Goal: Task Accomplishment & Management: Use online tool/utility

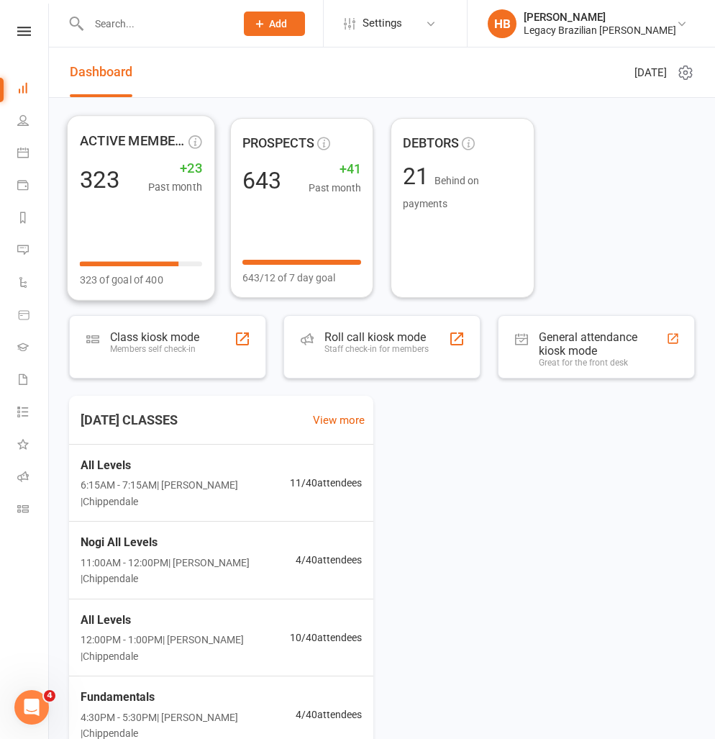
click at [174, 4] on div at bounding box center [147, 23] width 156 height 47
click at [172, 19] on input "text" at bounding box center [154, 24] width 141 height 20
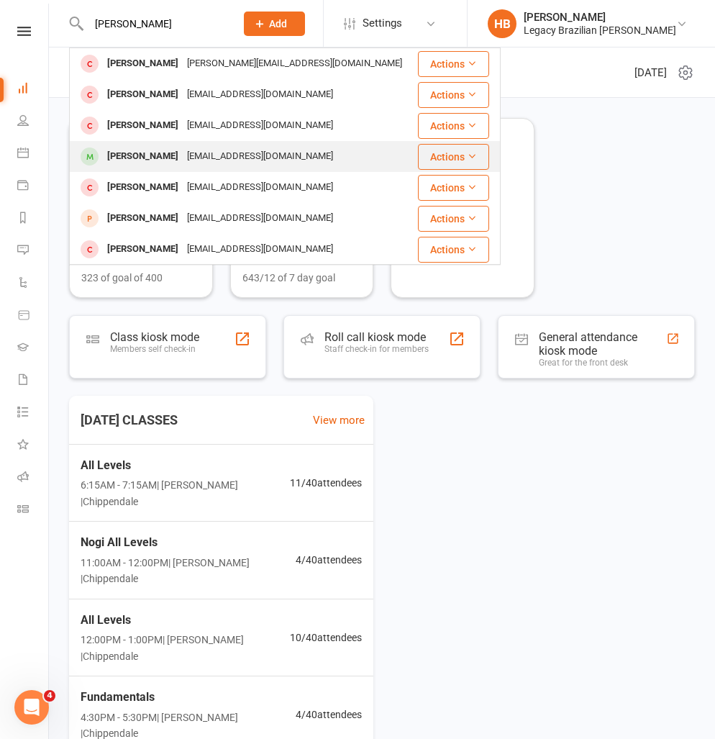
type input "[PERSON_NAME]"
click at [278, 162] on div "[EMAIL_ADDRESS][DOMAIN_NAME]" at bounding box center [260, 156] width 155 height 21
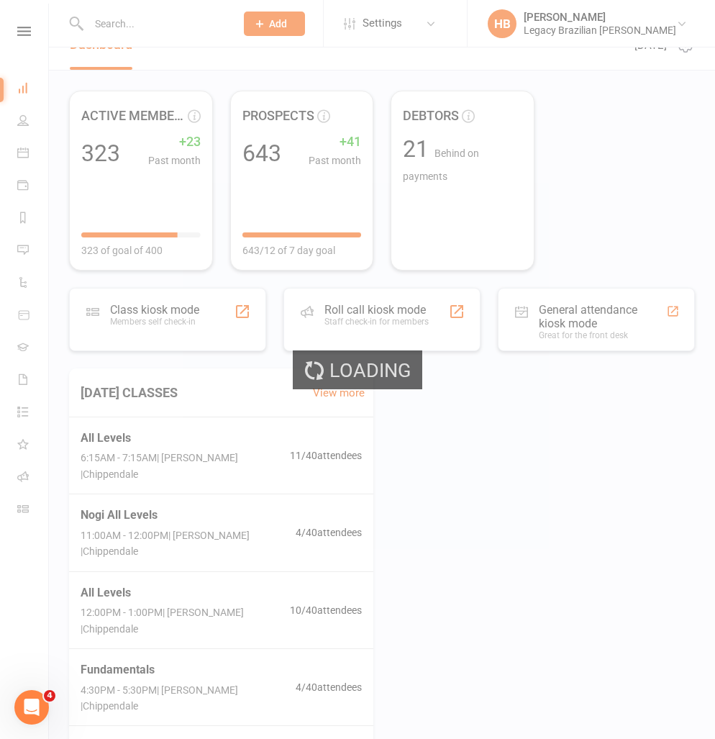
scroll to position [28, 0]
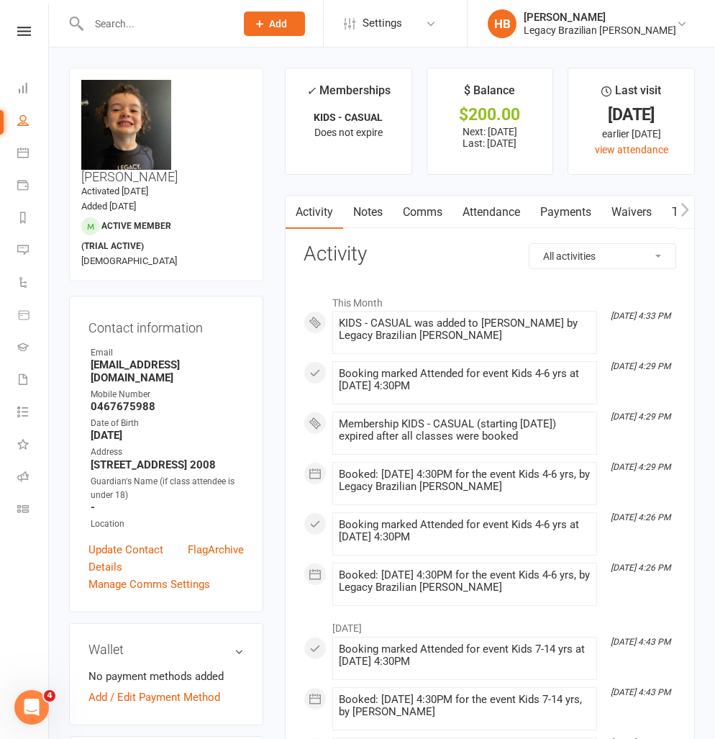
click at [576, 207] on link "Payments" at bounding box center [565, 212] width 71 height 33
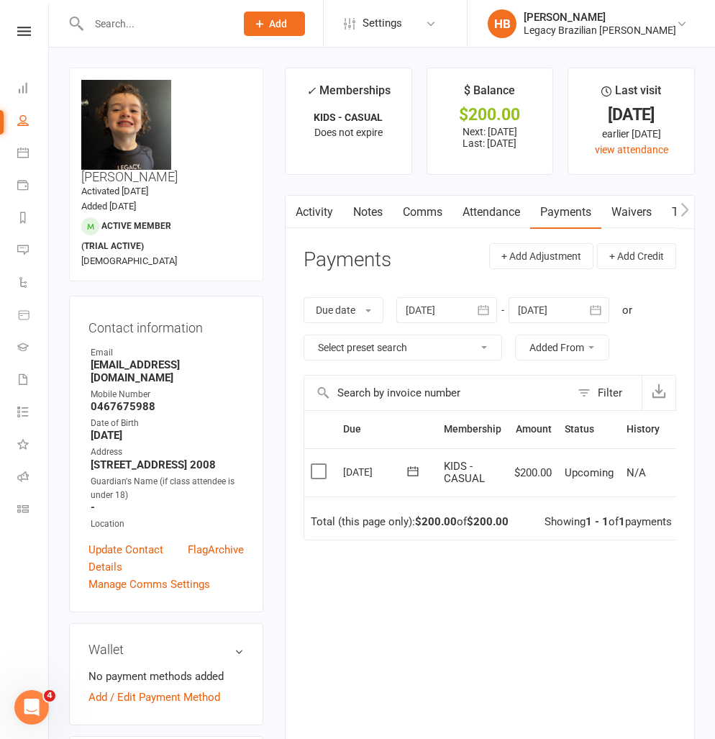
scroll to position [0, 21]
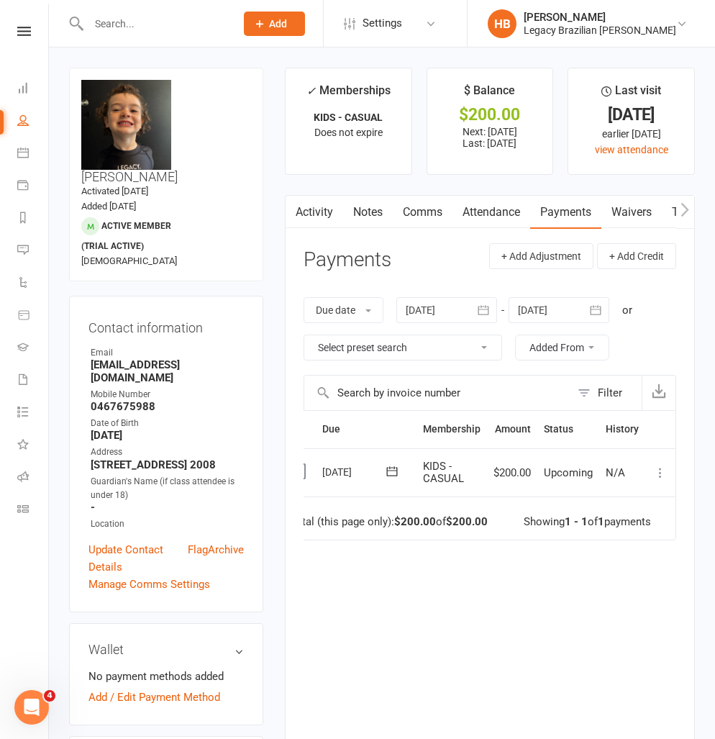
click at [667, 476] on icon at bounding box center [660, 472] width 14 height 14
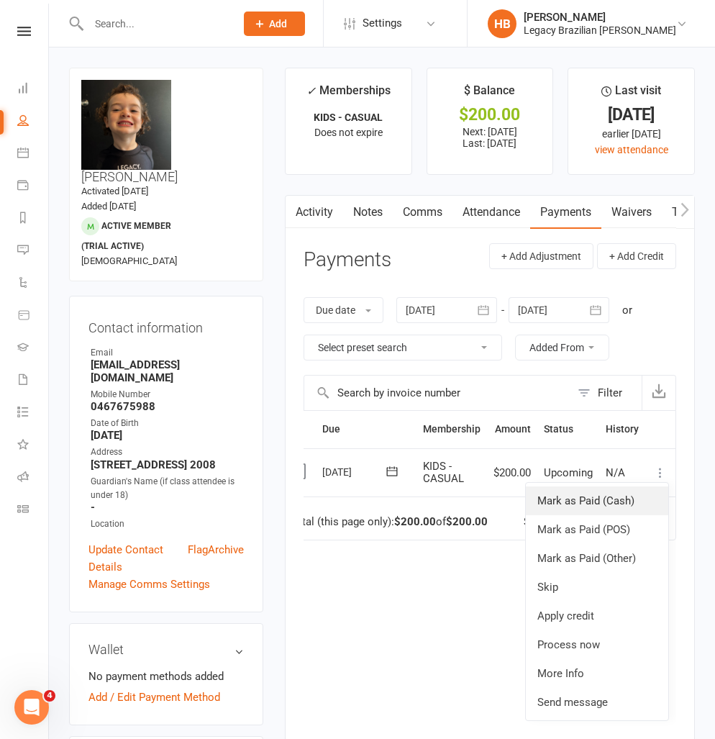
click at [632, 494] on link "Mark as Paid (Cash)" at bounding box center [597, 500] width 142 height 29
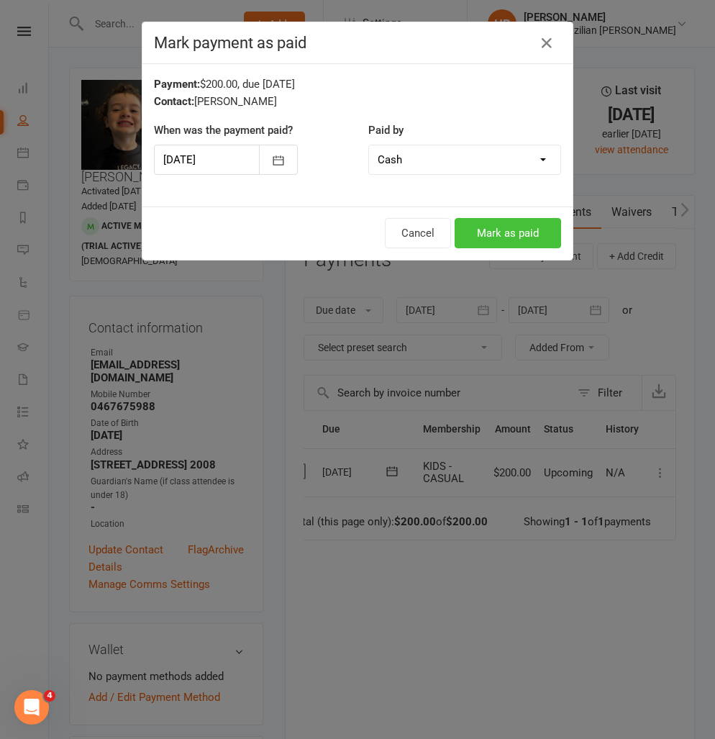
click at [506, 226] on button "Mark as paid" at bounding box center [508, 233] width 106 height 30
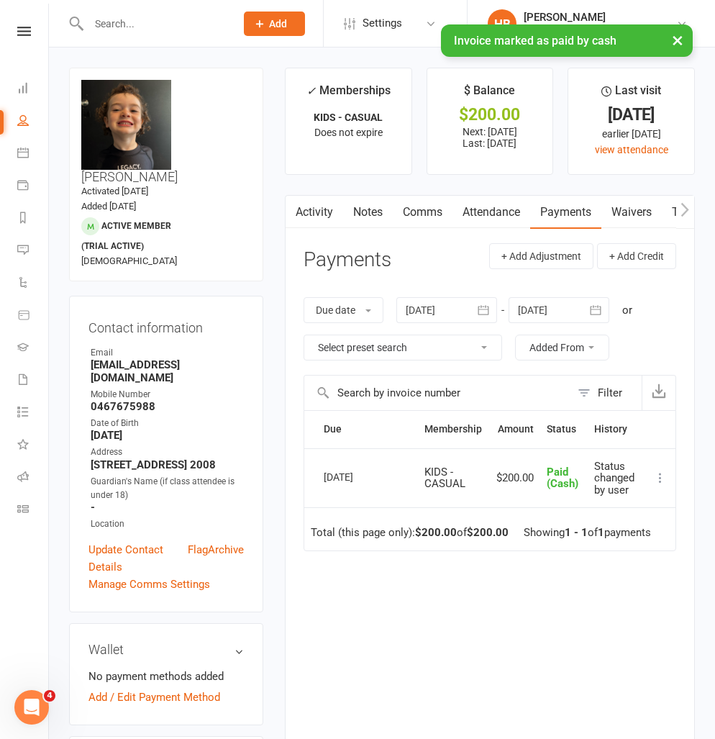
scroll to position [0, 0]
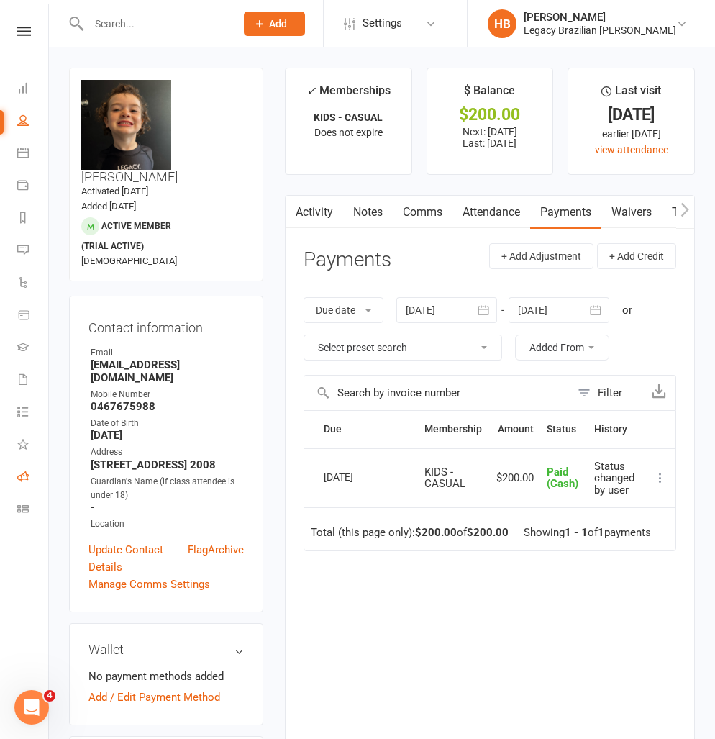
click at [33, 470] on link "Roll call" at bounding box center [33, 478] width 32 height 32
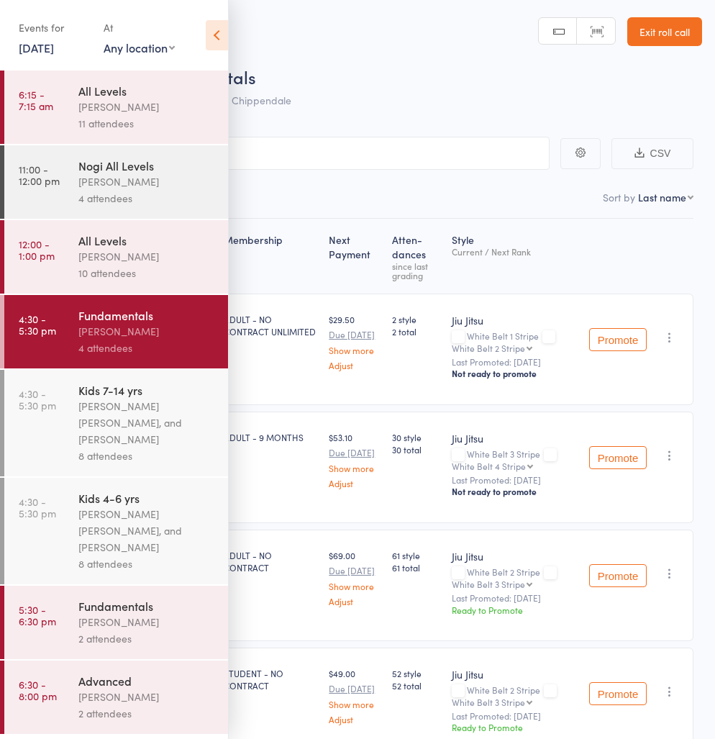
click at [132, 406] on div "Werique Oliveira, Carlos Henrique Santos Pinto, and Peter Yabsley" at bounding box center [146, 423] width 137 height 50
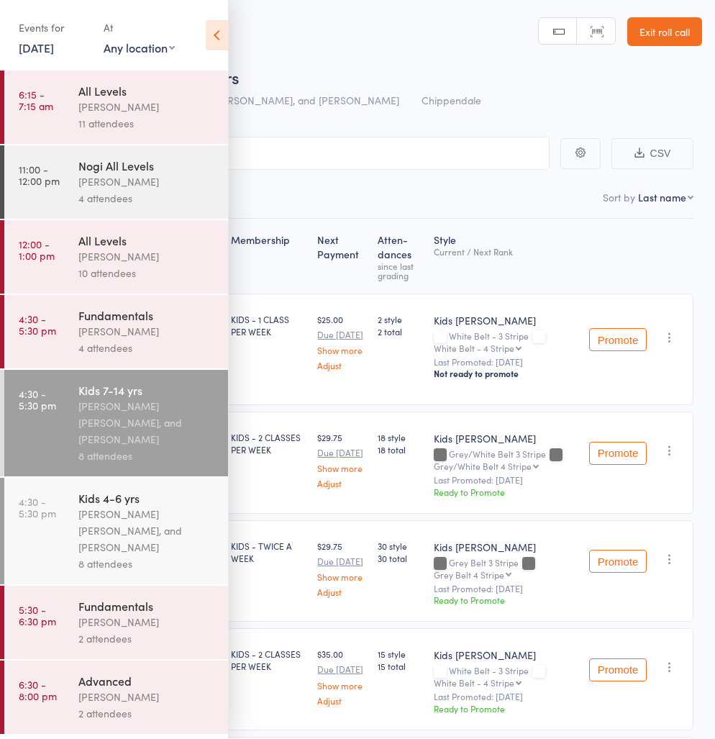
drag, startPoint x: 164, startPoint y: 526, endPoint x: 220, endPoint y: 418, distance: 121.6
click at [163, 526] on div "Werique Oliveira, Carlos Henrique Santos Pinto, and Peter Yabsley" at bounding box center [146, 531] width 137 height 50
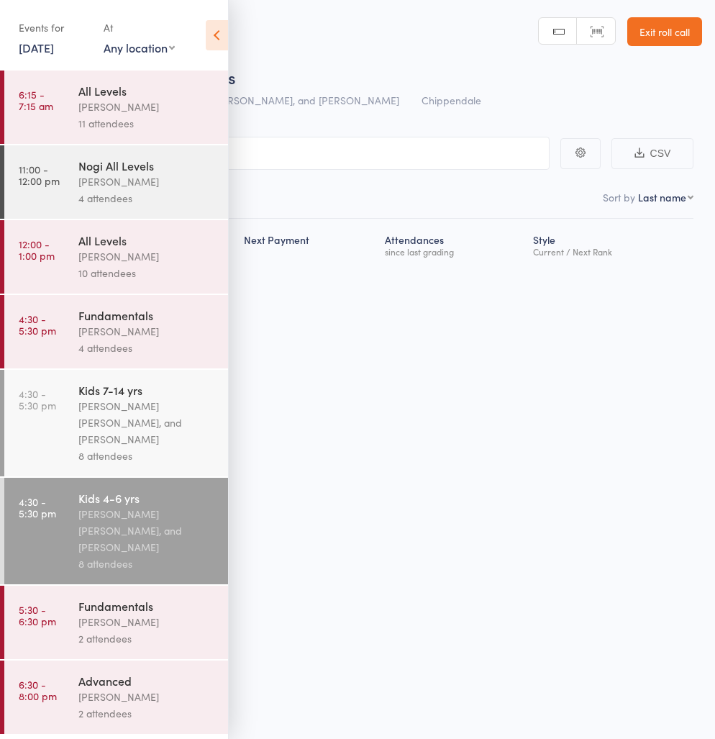
click at [322, 157] on input "search" at bounding box center [286, 153] width 528 height 33
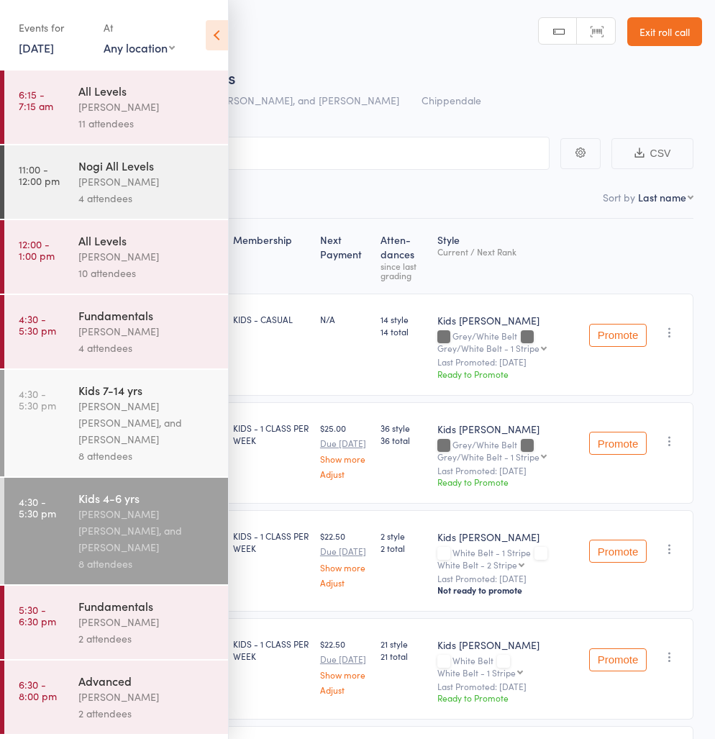
click at [216, 27] on icon at bounding box center [217, 35] width 22 height 30
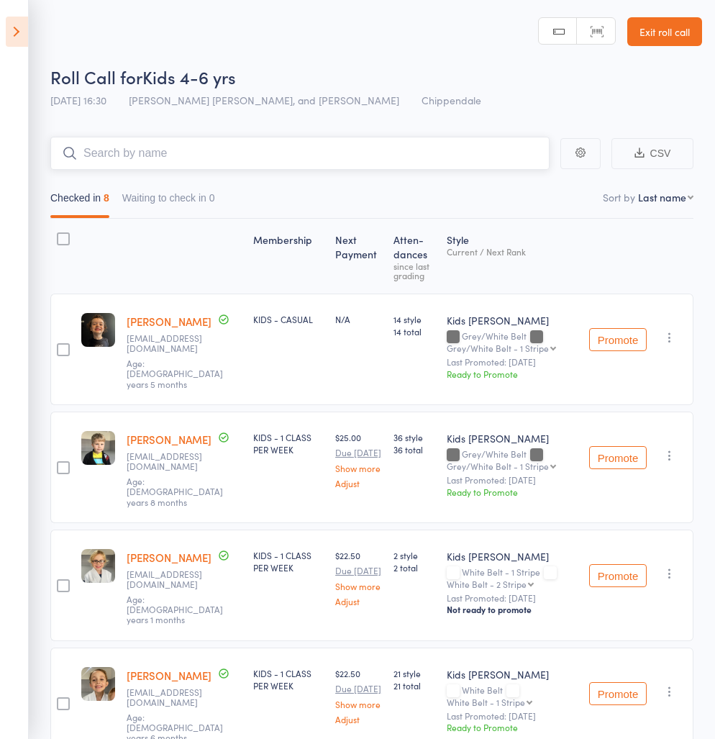
click at [167, 158] on input "search" at bounding box center [299, 153] width 499 height 33
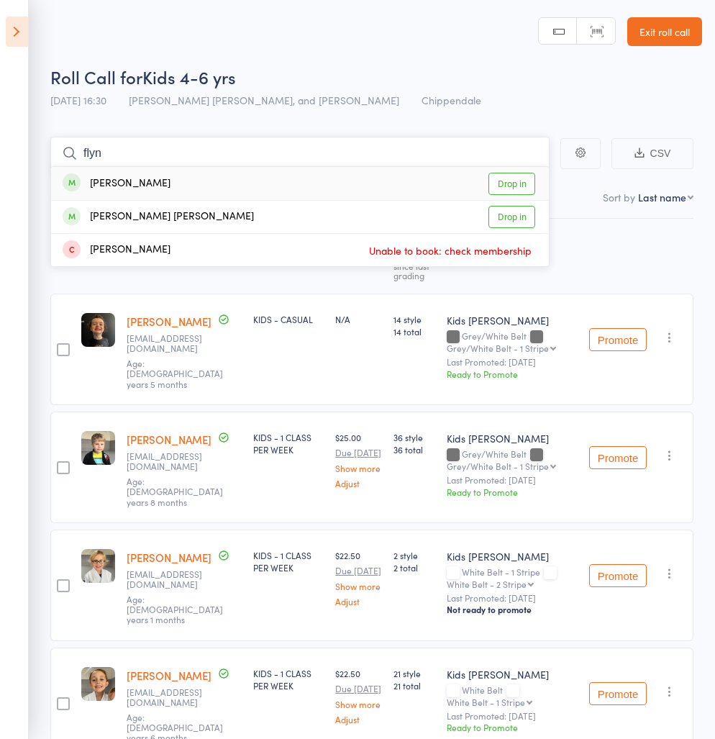
type input "flyn"
click at [508, 189] on link "Drop in" at bounding box center [511, 184] width 47 height 22
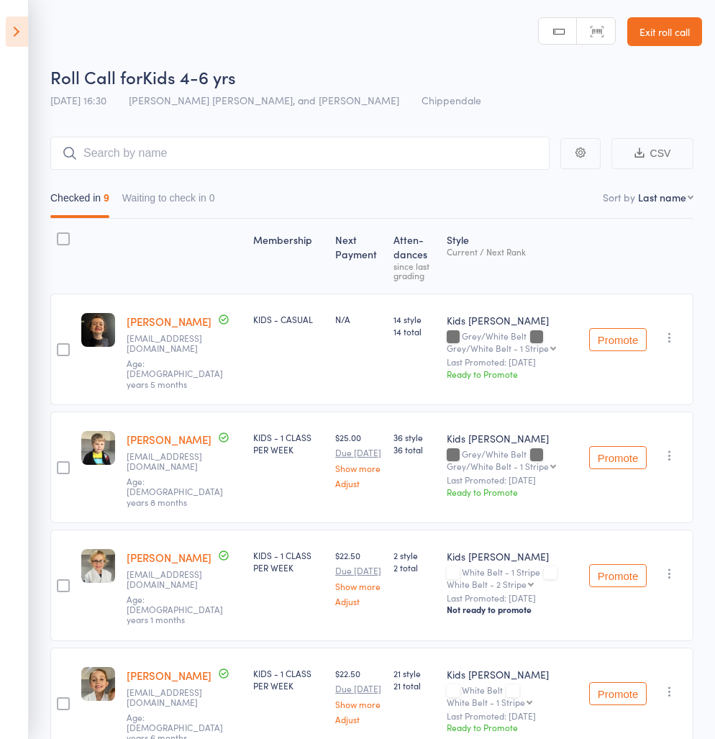
click at [673, 35] on link "Exit roll call" at bounding box center [664, 31] width 75 height 29
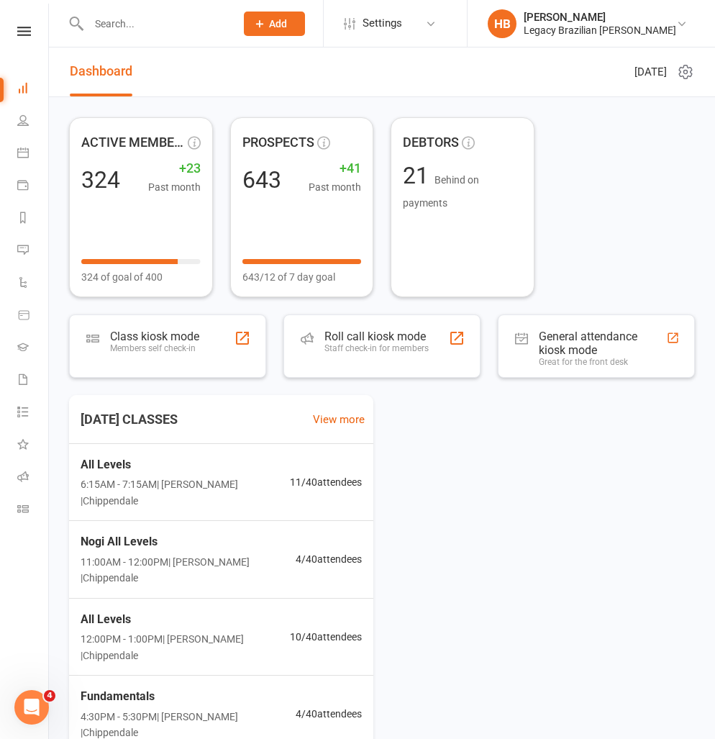
scroll to position [1, 0]
click at [140, 38] on div at bounding box center [147, 23] width 156 height 47
click at [142, 28] on input "text" at bounding box center [154, 24] width 141 height 20
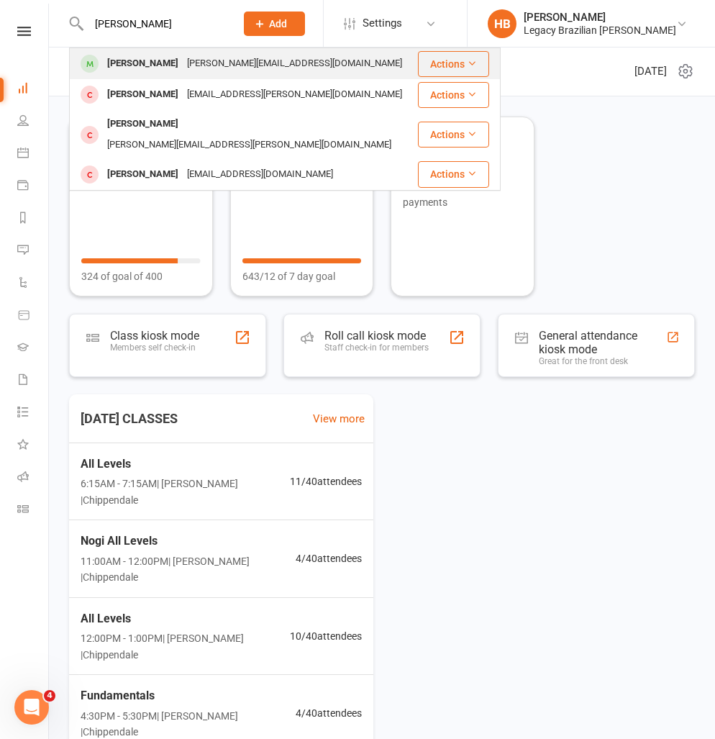
type input "neel"
click at [157, 53] on div "Neel Ramjus" at bounding box center [143, 63] width 80 height 21
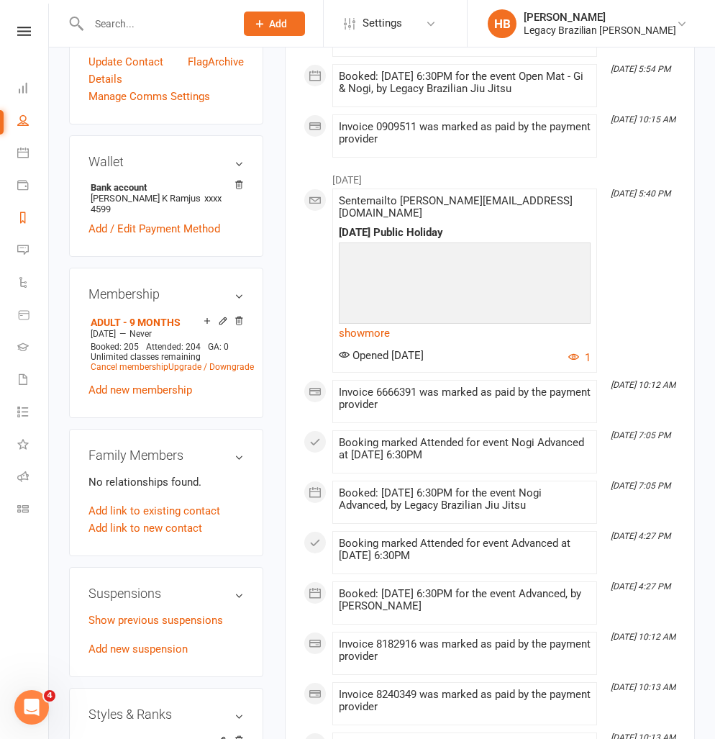
scroll to position [0, 1]
